Goal: Communication & Community: Answer question/provide support

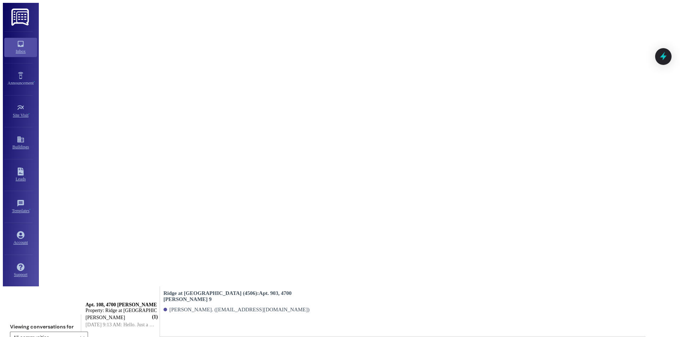
scroll to position [104, 0]
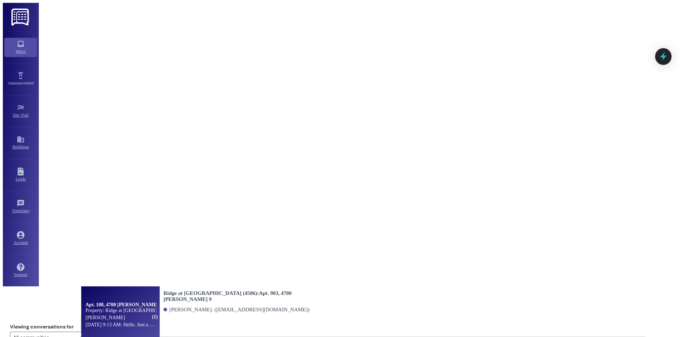
click at [151, 307] on div "Property: Ridge at [GEOGRAPHIC_DATA] (4506)" at bounding box center [120, 310] width 71 height 6
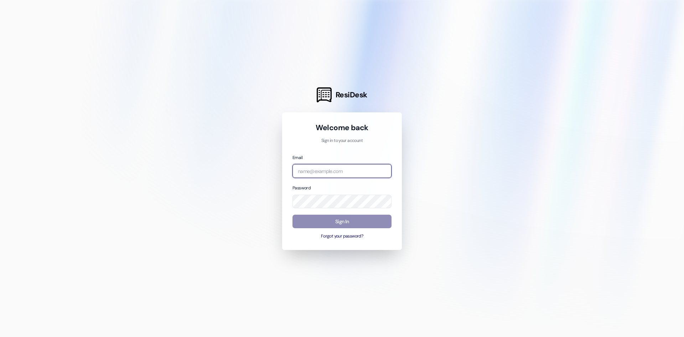
type input "[PERSON_NAME][EMAIL_ADDRESS][PERSON_NAME][DOMAIN_NAME]"
click at [316, 218] on button "Sign In" at bounding box center [341, 221] width 99 height 14
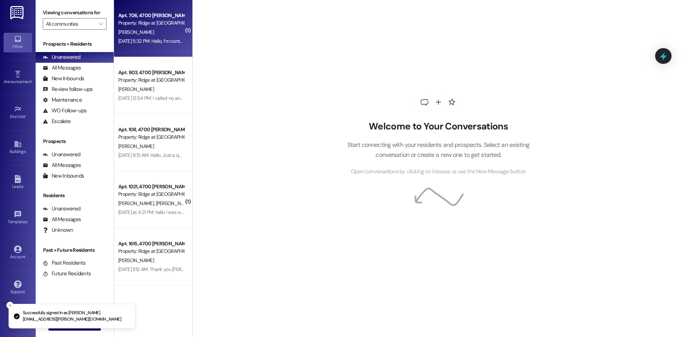
click at [151, 35] on div "D. Covington" at bounding box center [151, 32] width 67 height 9
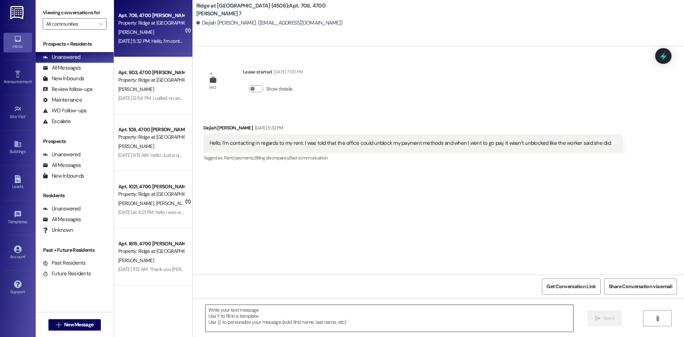
click at [233, 317] on textarea at bounding box center [388, 317] width 367 height 27
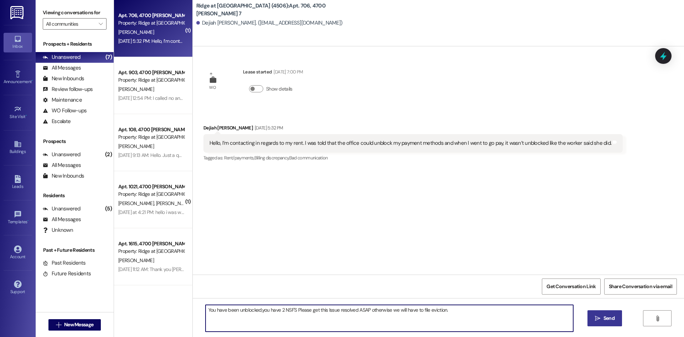
type textarea "You have been unblocked,you have 2 NSF'S Please get this Issue resolved ASAP ot…"
click at [614, 320] on span "Send" at bounding box center [608, 317] width 11 height 7
